Goal: Task Accomplishment & Management: Complete application form

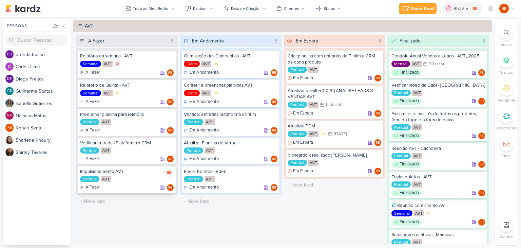
click at [141, 178] on div "Pontual AVT" at bounding box center [127, 179] width 94 height 7
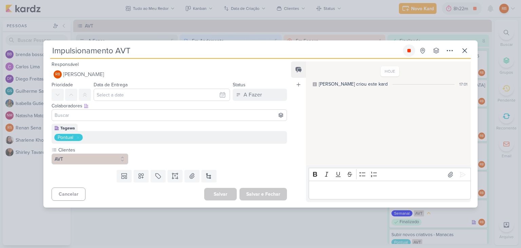
click at [410, 50] on icon at bounding box center [408, 50] width 3 height 3
click at [352, 183] on div "Editor editing area: main" at bounding box center [390, 189] width 162 height 19
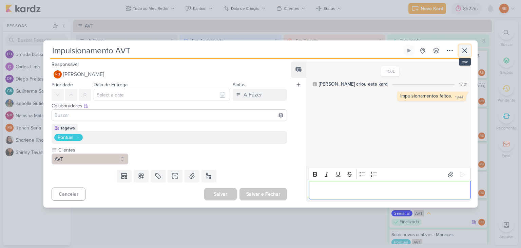
click at [464, 49] on icon at bounding box center [464, 50] width 8 height 8
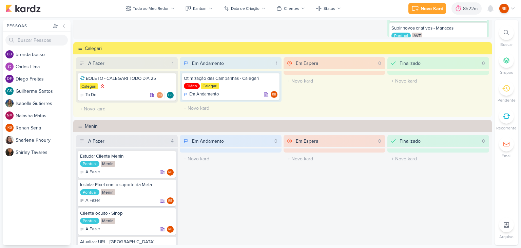
scroll to position [73, 0]
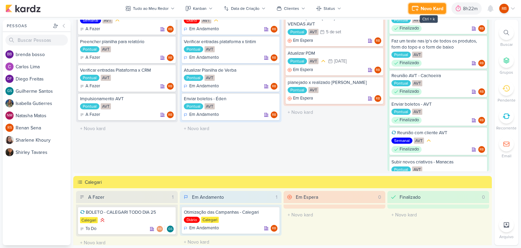
click at [419, 10] on button "Novo Kard" at bounding box center [427, 8] width 38 height 11
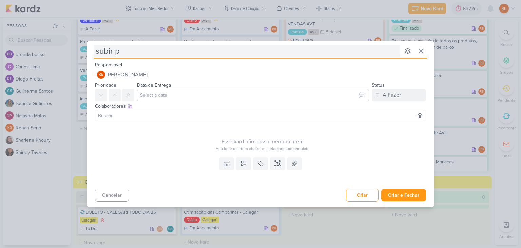
type input "subir pe"
type input "subir peça"
type input "subir peças"
type input "subir peças - V"
type input "subir peças - [GEOGRAPHIC_DATA]"
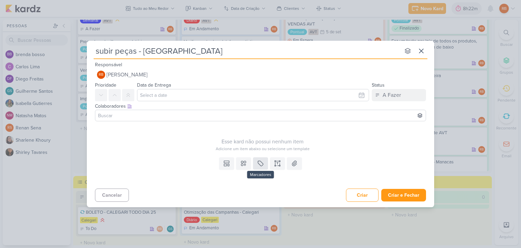
type input "subir peças - [GEOGRAPHIC_DATA]"
click at [261, 162] on icon at bounding box center [260, 163] width 7 height 7
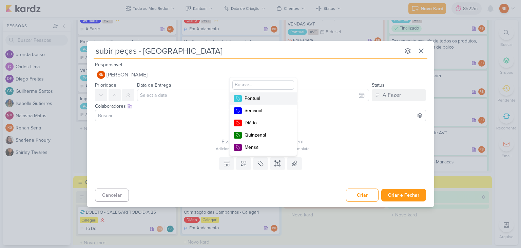
click at [269, 102] on button "Pontual" at bounding box center [263, 98] width 67 height 12
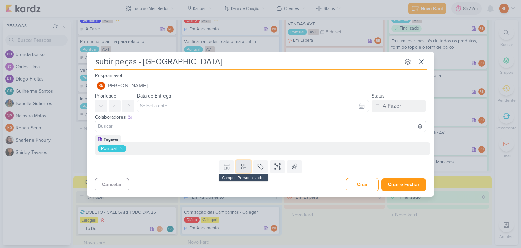
click at [245, 164] on icon at bounding box center [243, 166] width 5 height 5
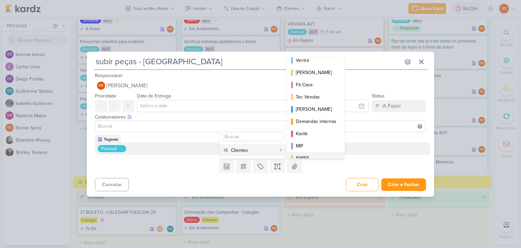
scroll to position [98, 0]
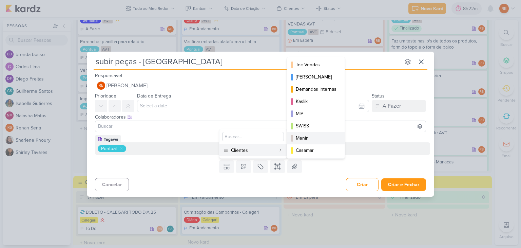
click at [316, 136] on div "Menin" at bounding box center [316, 137] width 41 height 7
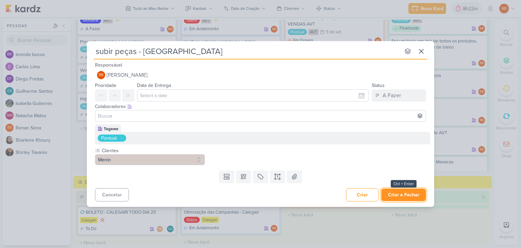
click at [416, 197] on button "Criar e Fechar" at bounding box center [403, 194] width 45 height 13
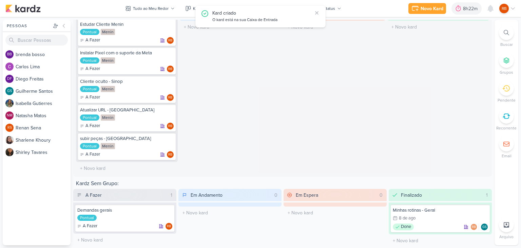
scroll to position [338, 0]
click at [171, 137] on icon at bounding box center [168, 138] width 5 height 5
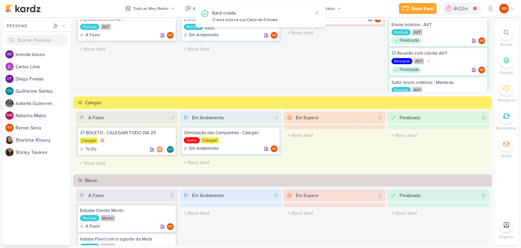
scroll to position [135, 0]
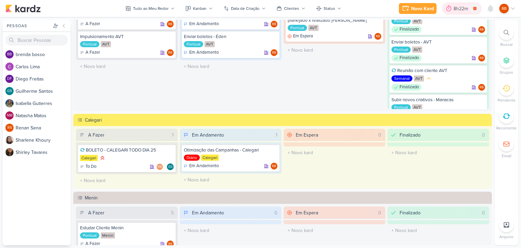
click at [454, 8] on div "8h22m" at bounding box center [461, 8] width 17 height 7
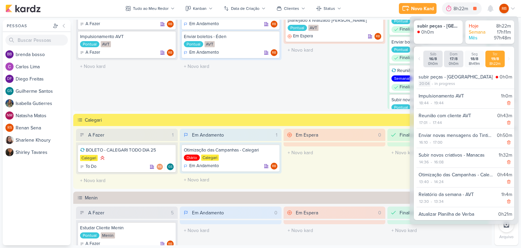
click at [423, 82] on div "20:04" at bounding box center [424, 83] width 12 height 6
select select "20"
select select "4"
click at [422, 93] on select "00 01 02 03 04 05 06 07 08 09 10 11 12 13 14 15 16 17 18 19 20 21 22 23" at bounding box center [422, 92] width 9 height 8
select select "19"
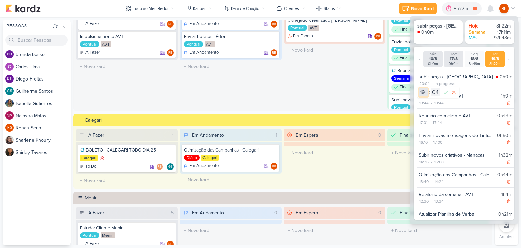
click at [418, 88] on select "00 01 02 03 04 05 06 07 08 09 10 11 12 13 14 15 16 17 18 19 20 21 22 23" at bounding box center [422, 92] width 9 height 8
click at [435, 92] on select "00 01 02 03 04 05 06 07 08 09 10 11 12 13 14 15 16 17 18 19 20 21 22 23 24 25 2…" at bounding box center [435, 92] width 9 height 8
click at [431, 88] on select "00 01 02 03 04 05 06 07 08 09 10 11 12 13 14 15 16 17 18 19 20 21 22 23 24 25 2…" at bounding box center [435, 92] width 9 height 8
click at [437, 91] on select "00 01 02 03 04 05 06 07 08 09 10 11 12 13 14 15 16 17 18 19 20 21 22 23 24 25 2…" at bounding box center [435, 92] width 9 height 8
click at [431, 88] on select "00 01 02 03 04 05 06 07 08 09 10 11 12 13 14 15 16 17 18 19 20 21 22 23 24 25 2…" at bounding box center [435, 92] width 9 height 8
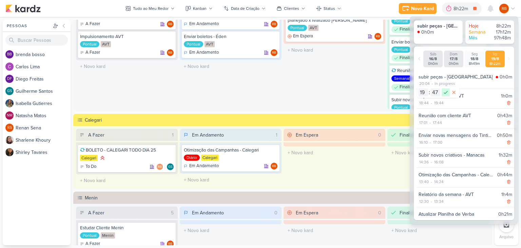
click at [445, 88] on icon at bounding box center [445, 92] width 8 height 8
click at [456, 6] on div "8h42m" at bounding box center [461, 8] width 17 height 7
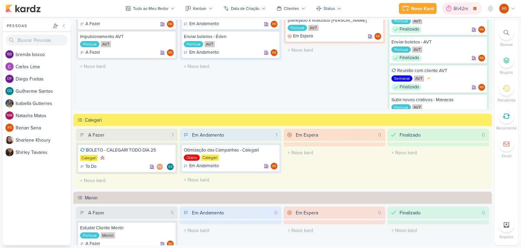
click at [457, 6] on div "8h42m" at bounding box center [461, 8] width 17 height 7
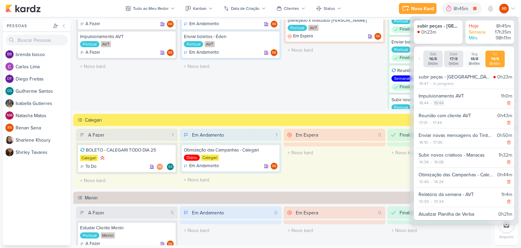
click at [440, 105] on div "19:44" at bounding box center [438, 103] width 11 height 6
click at [450, 111] on select "00 01 02 03 04 05 06 07 08 09 10 11 12 13 14 15 16 17 18 19 20 21 22 23 24 25 2…" at bounding box center [449, 111] width 9 height 8
click at [445, 107] on select "00 01 02 03 04 05 06 07 08 09 10 11 12 13 14 15 16 17 18 19 20 21 22 23 24 25 2…" at bounding box center [449, 111] width 9 height 8
click at [460, 113] on icon at bounding box center [460, 111] width 8 height 8
click at [426, 83] on div "19:47" at bounding box center [423, 83] width 11 height 6
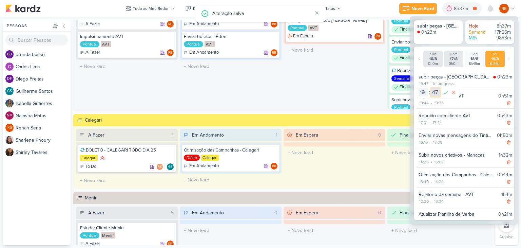
click at [436, 92] on select "00 01 02 03 04 05 06 07 08 09 10 11 12 13 14 15 16 17 18 19 20 21 22 23 24 25 2…" at bounding box center [435, 92] width 9 height 8
select select "39"
click at [431, 88] on select "00 01 02 03 04 05 06 07 08 09 10 11 12 13 14 15 16 17 18 19 20 21 22 23 24 25 2…" at bounding box center [435, 92] width 9 height 8
click at [443, 91] on icon at bounding box center [445, 92] width 8 height 8
click at [424, 102] on div "18:44" at bounding box center [423, 103] width 11 height 6
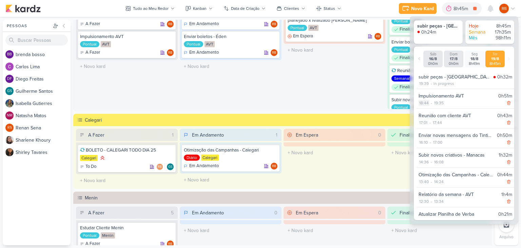
select select "18"
click at [435, 111] on select "00 01 02 03 04 05 06 07 08 09 10 11 12 13 14 15 16 17 18 19 20 21 22 23 24 25 2…" at bounding box center [435, 111] width 9 height 8
select select "40"
click at [431, 107] on select "00 01 02 03 04 05 06 07 08 09 10 11 12 13 14 15 16 17 18 19 20 21 22 23 24 25 2…" at bounding box center [435, 111] width 9 height 8
click at [446, 109] on icon at bounding box center [445, 111] width 8 height 8
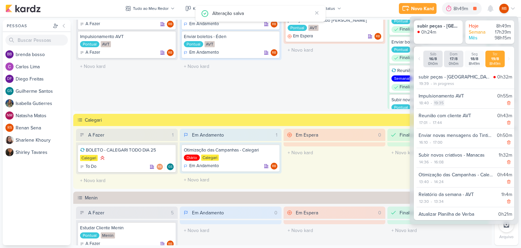
click at [441, 102] on div "19:35" at bounding box center [438, 103] width 11 height 6
select select "19"
select select "35"
click at [441, 102] on div "19:35" at bounding box center [438, 103] width 11 height 6
click at [463, 102] on div "18:40 - 19:35" at bounding box center [465, 102] width 94 height 7
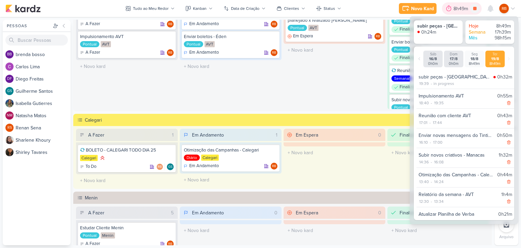
click at [459, 7] on div "8h49m" at bounding box center [461, 8] width 17 height 7
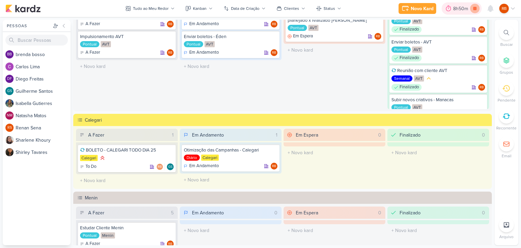
click at [475, 8] on icon at bounding box center [474, 8] width 3 height 3
